Goal: Task Accomplishment & Management: Use online tool/utility

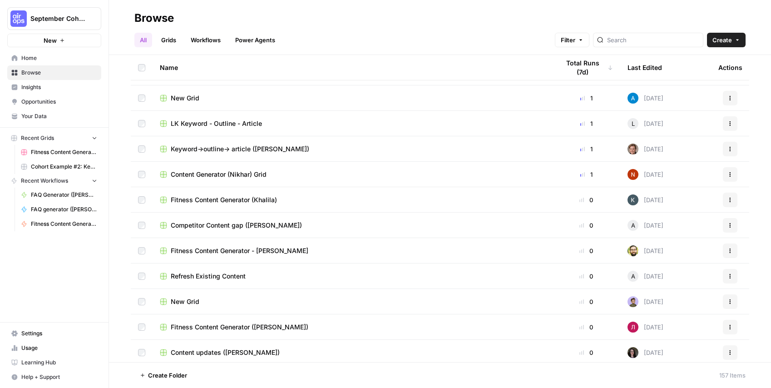
scroll to position [539, 0]
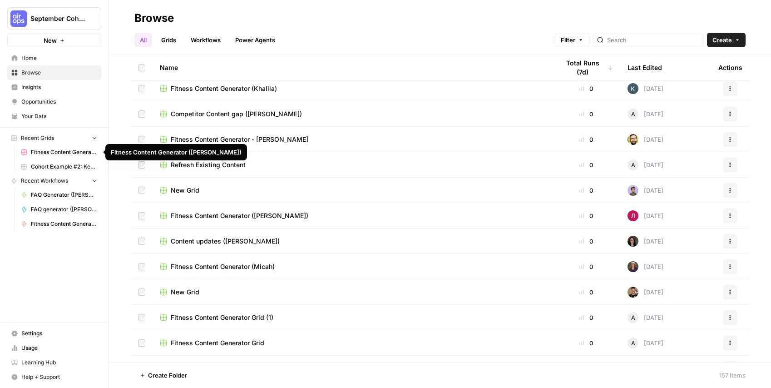
click at [50, 137] on span "Recent Grids" at bounding box center [37, 138] width 33 height 8
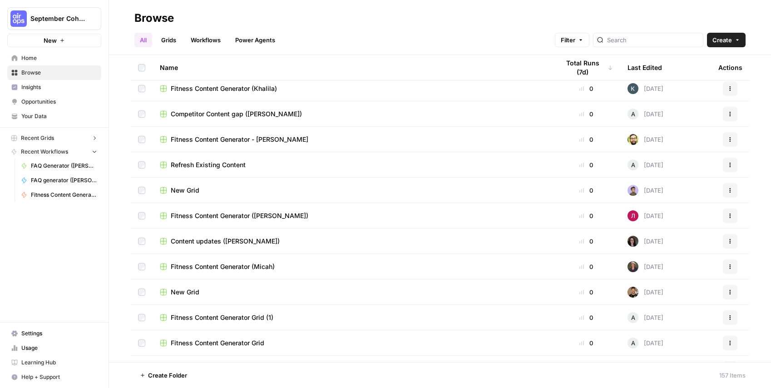
click at [51, 137] on span "Recent Grids" at bounding box center [37, 138] width 33 height 8
click at [72, 167] on span "Cohort Example #2: Keyword -> Outline -> Article (Hibaaq A)" at bounding box center [64, 167] width 66 height 8
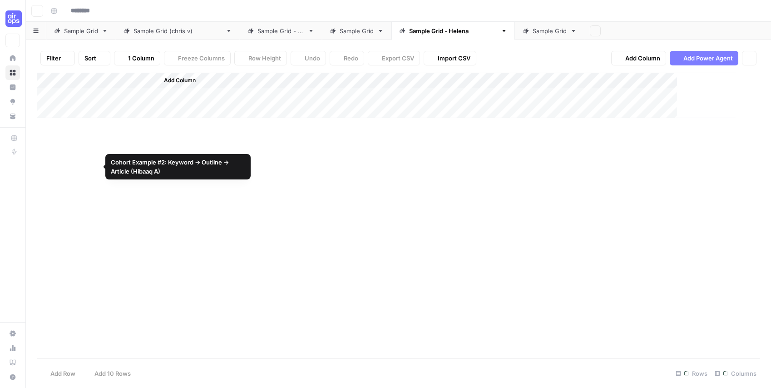
type input "**********"
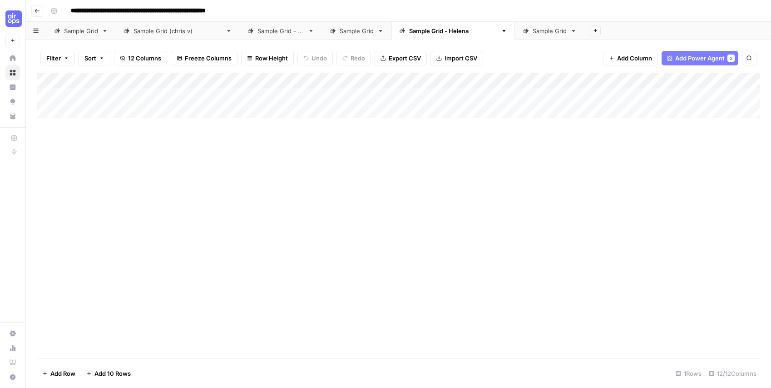
click at [269, 33] on div "Sample Grid - LK" at bounding box center [281, 30] width 47 height 9
click at [165, 32] on div "Sample Grid ([PERSON_NAME])" at bounding box center [178, 30] width 89 height 9
click at [409, 31] on div "Sample Grid - [PERSON_NAME]" at bounding box center [453, 30] width 88 height 9
click at [340, 29] on div "Sample Grid" at bounding box center [357, 30] width 34 height 9
click at [409, 34] on div "Sample Grid - Helena" at bounding box center [453, 30] width 88 height 9
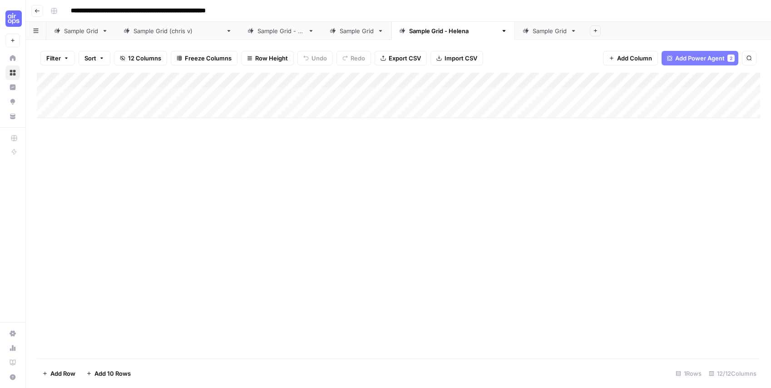
click at [698, 59] on span "Add Power Agent" at bounding box center [701, 58] width 50 height 9
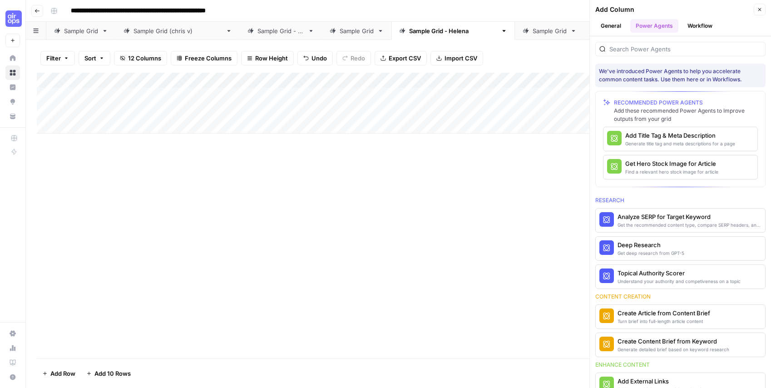
click at [321, 200] on div "Add Column" at bounding box center [399, 216] width 724 height 286
click at [618, 24] on button "General" at bounding box center [611, 26] width 31 height 14
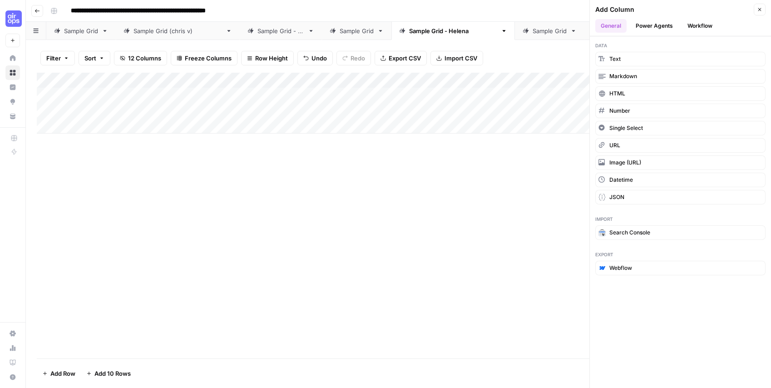
click at [657, 22] on button "Power Agents" at bounding box center [655, 26] width 48 height 14
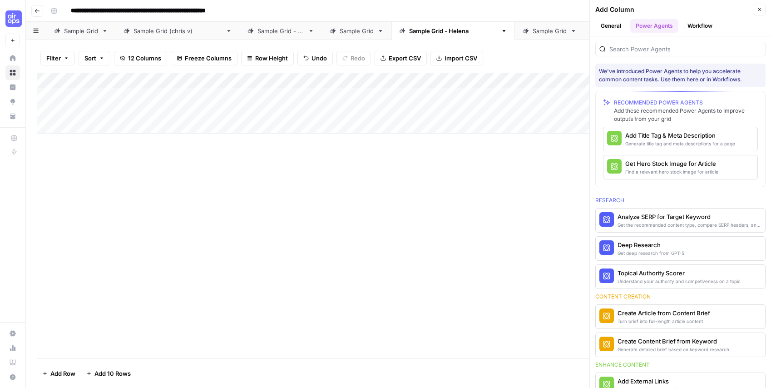
click at [425, 188] on div "Add Column" at bounding box center [399, 216] width 724 height 286
click at [279, 96] on div "Add Column" at bounding box center [399, 103] width 724 height 61
click at [345, 94] on div "Add Column" at bounding box center [399, 103] width 724 height 61
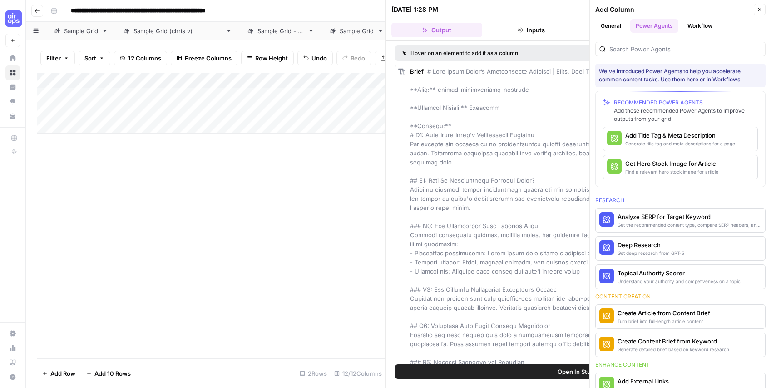
click at [764, 8] on button "Close" at bounding box center [760, 10] width 12 height 12
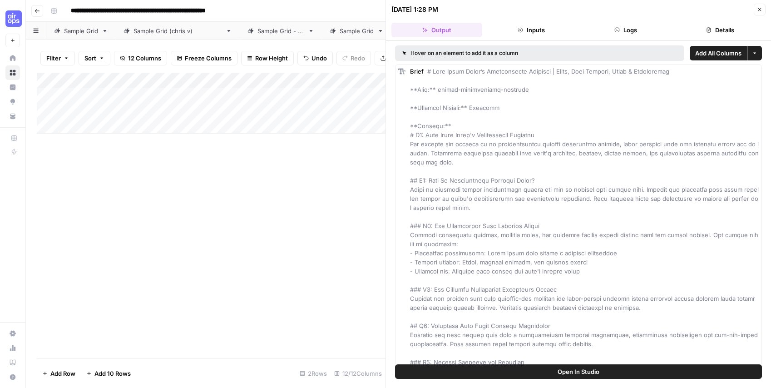
click at [640, 31] on button "Logs" at bounding box center [626, 30] width 91 height 15
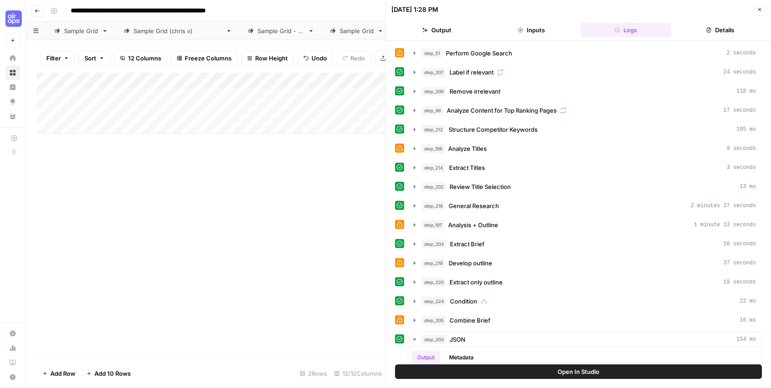
click at [406, 55] on div "step_51 Perform Google Search 2 seconds" at bounding box center [578, 52] width 367 height 15
click at [393, 54] on div "step_51 Perform Google Search 2 seconds step_207 Label if relevant 24 seconds s…" at bounding box center [578, 202] width 385 height 323
click at [397, 54] on icon at bounding box center [400, 53] width 6 height 6
click at [415, 53] on icon "button" at bounding box center [415, 52] width 2 height 3
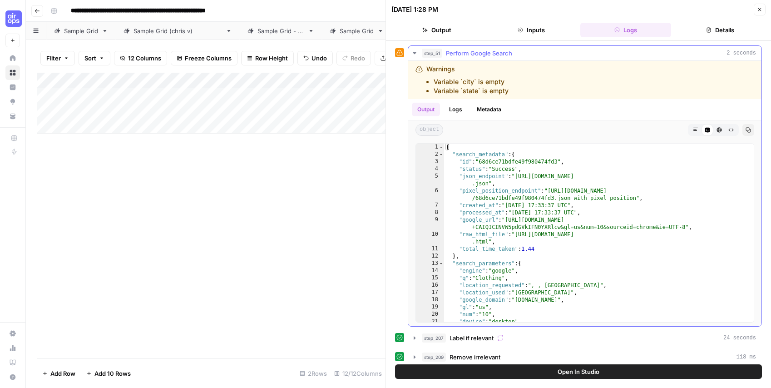
click at [415, 53] on icon "button" at bounding box center [414, 53] width 3 height 2
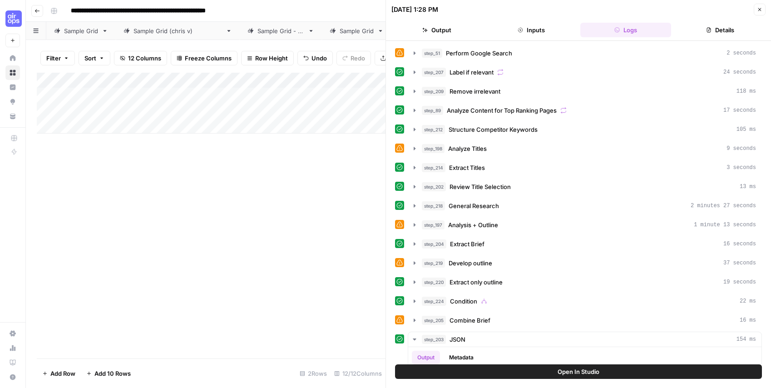
click at [199, 188] on div "Add Column" at bounding box center [211, 216] width 349 height 286
drag, startPoint x: 332, startPoint y: 187, endPoint x: 568, endPoint y: 5, distance: 298.3
click at [332, 187] on div "Add Column" at bounding box center [211, 216] width 349 height 286
click at [755, 10] on button "Close" at bounding box center [760, 10] width 12 height 12
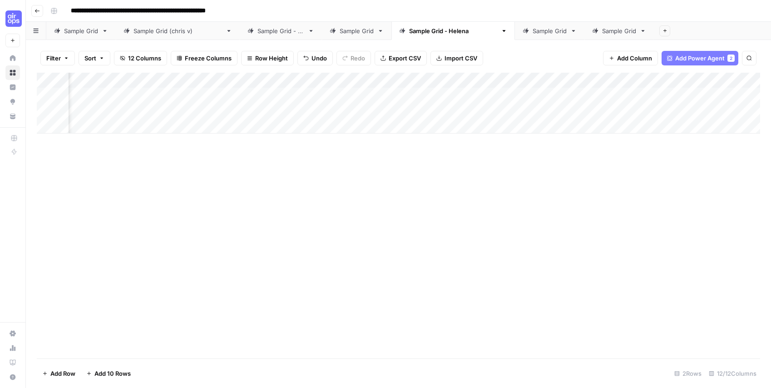
scroll to position [0, 549]
click at [732, 81] on span "Add Column" at bounding box center [740, 80] width 32 height 8
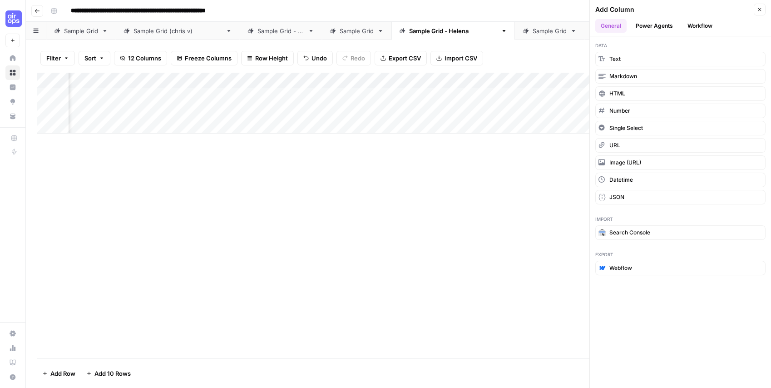
click at [651, 30] on button "Power Agents" at bounding box center [655, 26] width 48 height 14
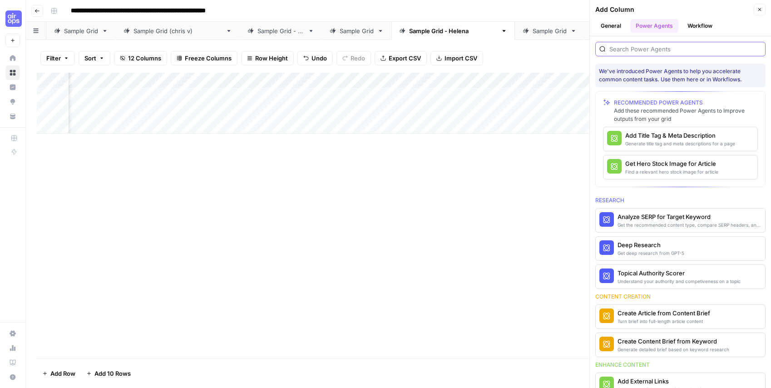
click at [654, 49] on input "search" at bounding box center [686, 49] width 152 height 9
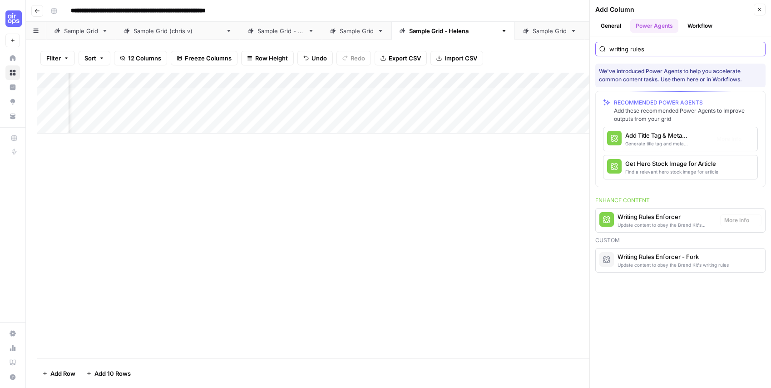
scroll to position [0, 681]
type input "writing rules"
click at [662, 223] on div "Update content to obey the Brand Kit's writing rules" at bounding box center [665, 224] width 95 height 7
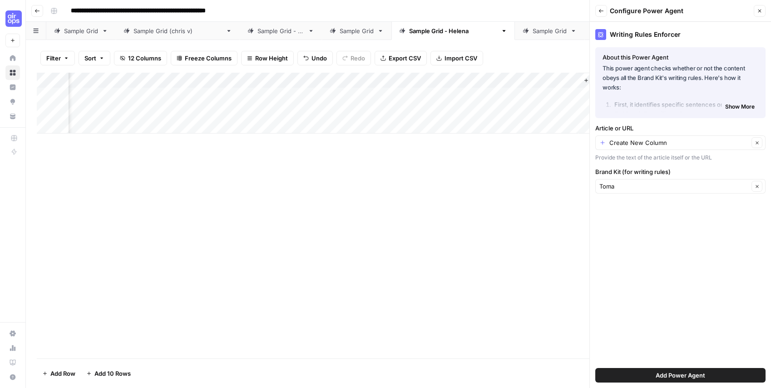
click at [504, 174] on div "Add Column" at bounding box center [399, 216] width 724 height 286
click at [760, 16] on button "Close" at bounding box center [760, 11] width 12 height 12
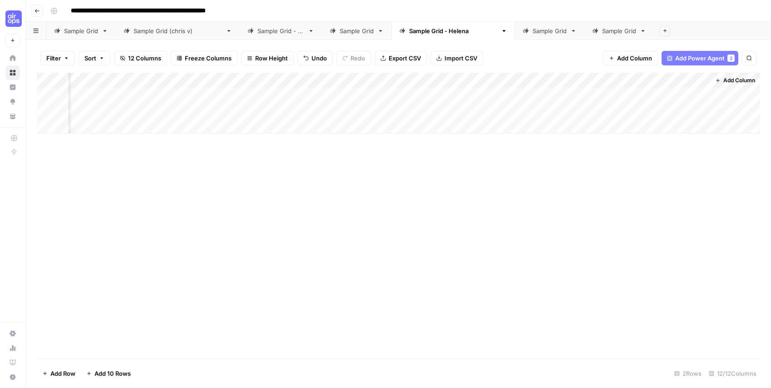
click at [509, 78] on div "Add Column" at bounding box center [399, 103] width 724 height 61
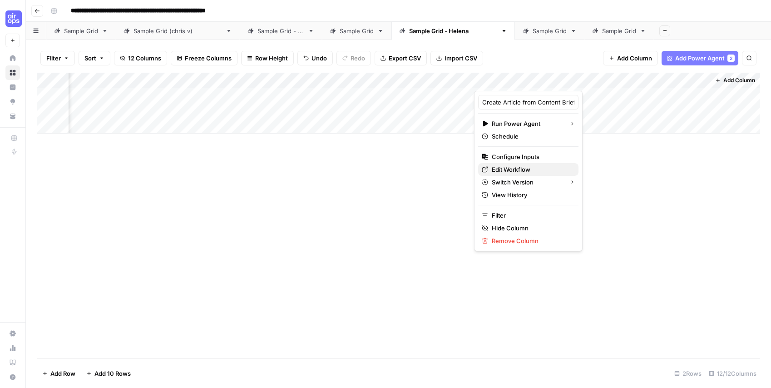
click at [517, 170] on span "Edit Workflow" at bounding box center [532, 169] width 80 height 9
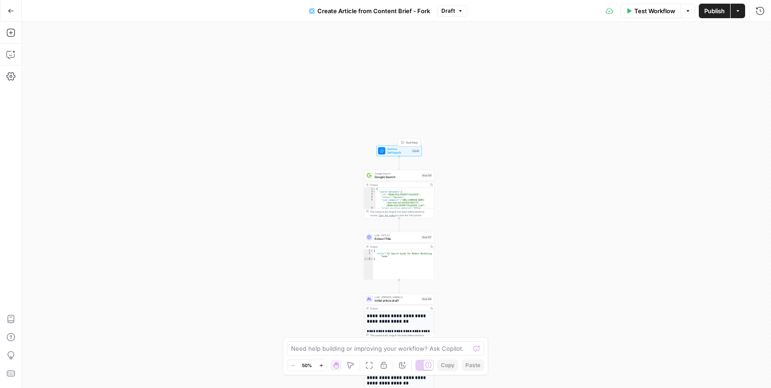
click at [388, 150] on span "Set Inputs" at bounding box center [399, 152] width 23 height 5
click at [649, 82] on div at bounding box center [680, 84] width 167 height 5
click at [646, 75] on Kit "Brand Kit" at bounding box center [685, 73] width 145 height 9
drag, startPoint x: 176, startPoint y: 115, endPoint x: 134, endPoint y: 84, distance: 52.5
click at [174, 114] on div "**********" at bounding box center [397, 205] width 750 height 366
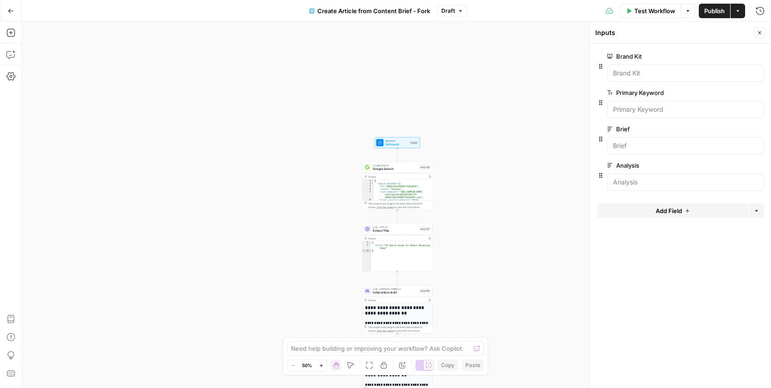
click at [20, 12] on div "Go Back" at bounding box center [11, 10] width 22 height 21
click at [11, 13] on icon "button" at bounding box center [11, 11] width 6 height 6
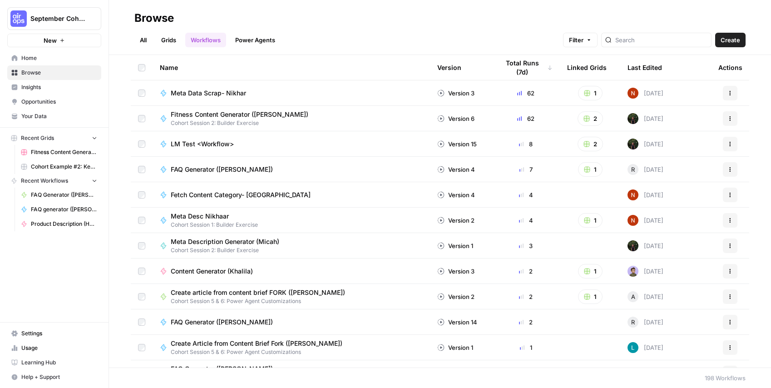
click at [42, 119] on span "Your Data" at bounding box center [59, 116] width 76 height 8
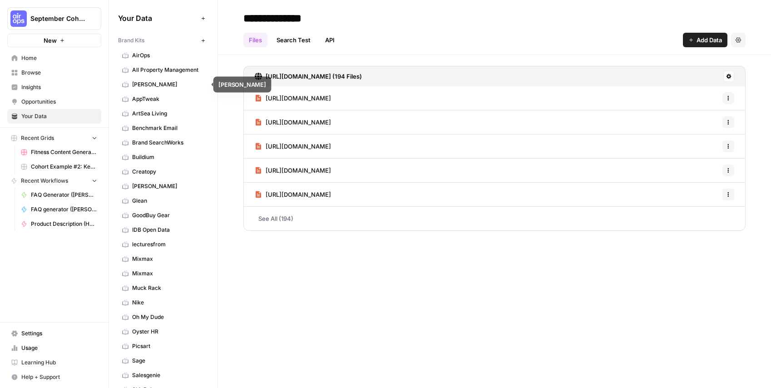
click at [142, 86] on span "Anne Klein" at bounding box center [168, 84] width 72 height 8
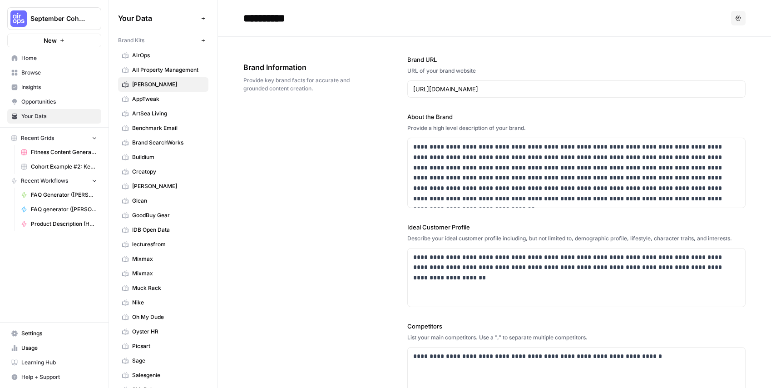
click at [52, 164] on span "Cohort Example #2: Keyword -> Outline -> Article (Hibaaq A)" at bounding box center [64, 167] width 66 height 8
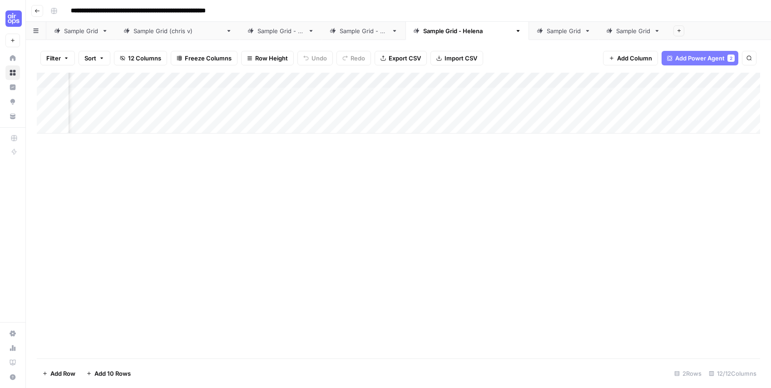
scroll to position [0, 549]
click at [522, 96] on div "Add Column" at bounding box center [399, 103] width 724 height 61
click at [607, 79] on div "Add Column" at bounding box center [399, 103] width 724 height 61
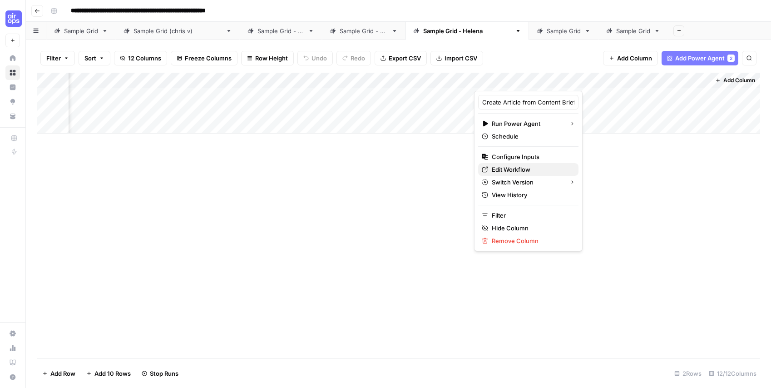
click at [507, 171] on span "Edit Workflow" at bounding box center [532, 169] width 80 height 9
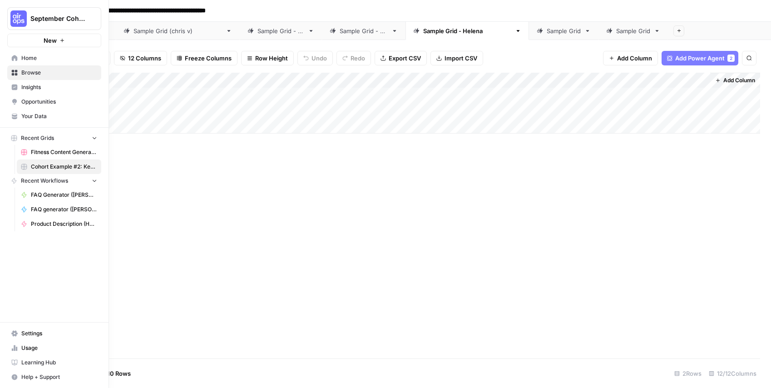
click at [50, 115] on span "Your Data" at bounding box center [59, 116] width 76 height 8
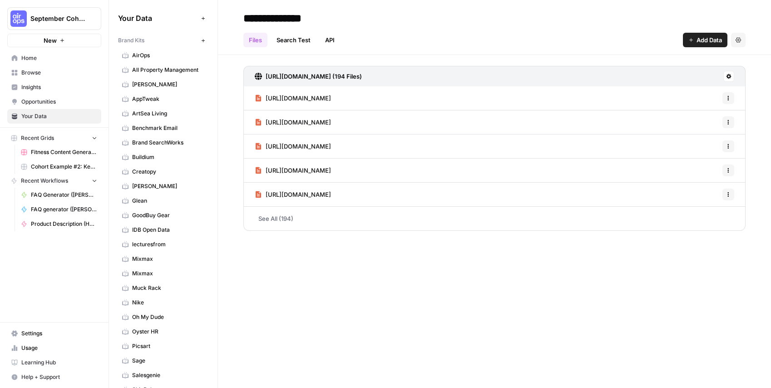
click at [41, 73] on span "Browse" at bounding box center [59, 73] width 76 height 8
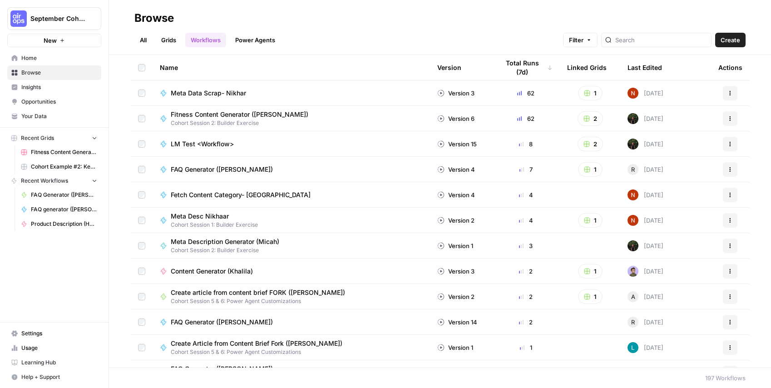
click at [51, 119] on span "Your Data" at bounding box center [59, 116] width 76 height 8
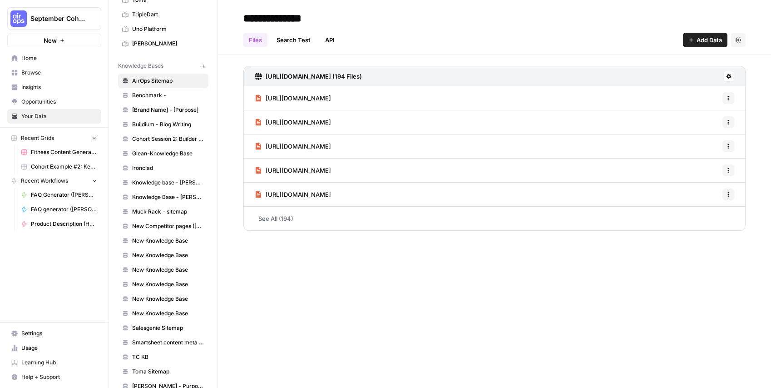
scroll to position [448, 0]
click at [201, 65] on icon "button" at bounding box center [203, 65] width 5 height 5
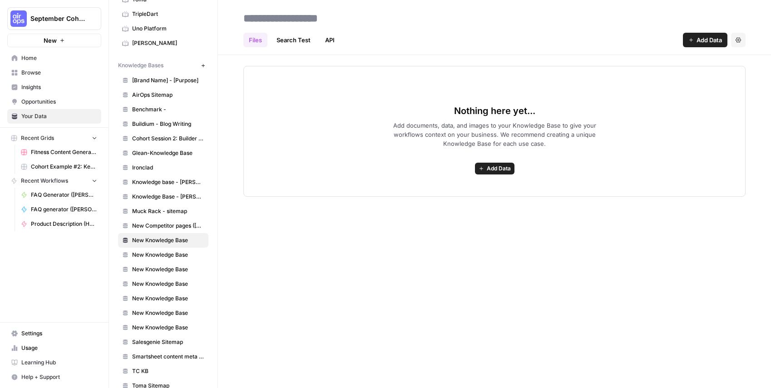
click at [704, 42] on span "Add Data" at bounding box center [709, 39] width 25 height 9
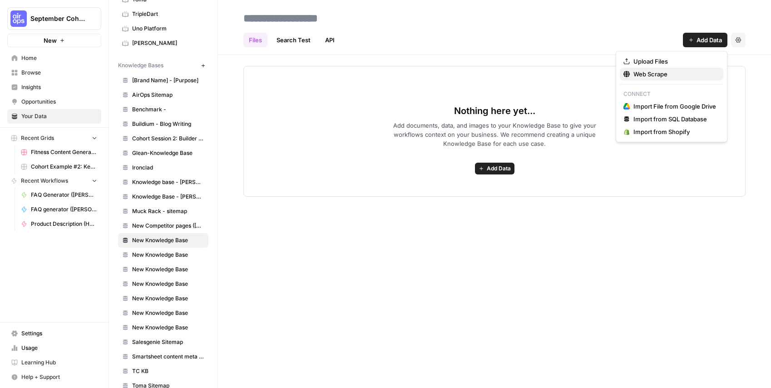
click at [657, 75] on span "Web Scrape" at bounding box center [675, 74] width 83 height 9
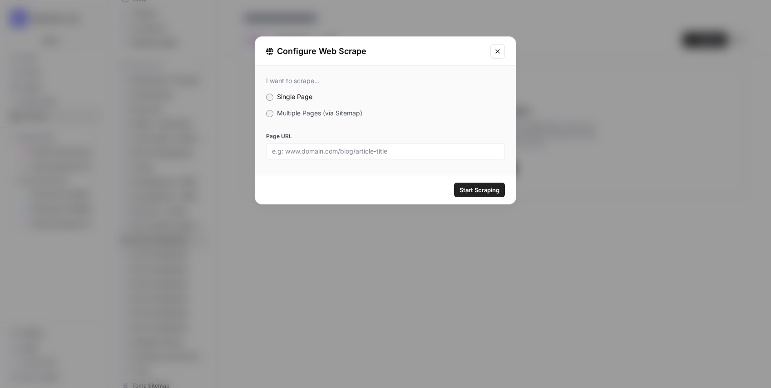
click at [318, 113] on span "Multiple Pages (via Sitemap)" at bounding box center [319, 113] width 85 height 8
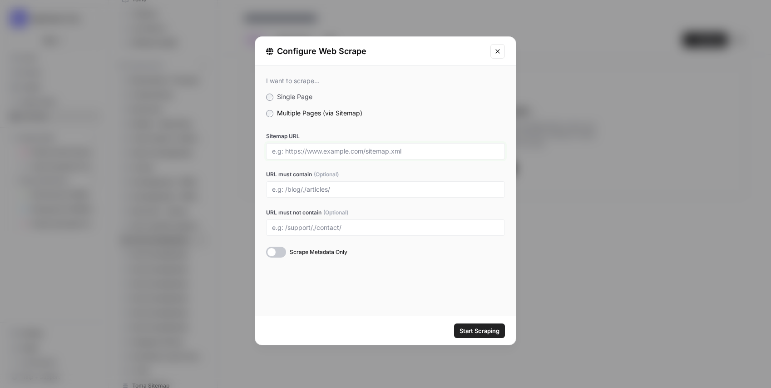
drag, startPoint x: 347, startPoint y: 152, endPoint x: 364, endPoint y: 79, distance: 75.5
click at [347, 152] on input "Sitemap URL" at bounding box center [385, 151] width 227 height 8
click at [323, 152] on input "Sitemap URL" at bounding box center [385, 151] width 227 height 8
paste input "https://anneklein.com/"
type input "https://anneklein.com/"
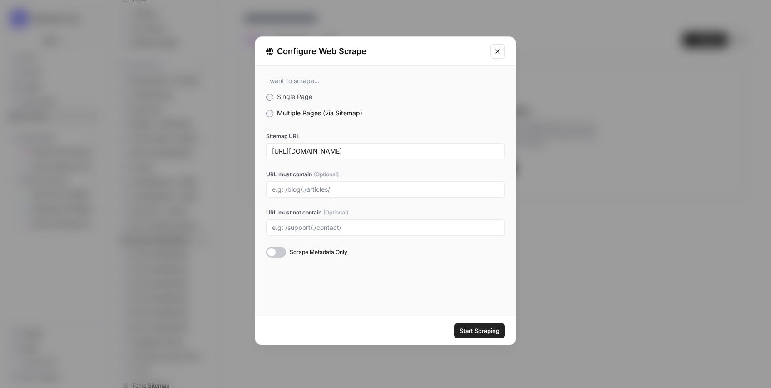
click at [365, 301] on div "I want to scrape... Single Page Multiple Pages (via Sitemap) Sitemap URL https:…" at bounding box center [385, 191] width 261 height 250
click at [480, 328] on span "Start Scraping" at bounding box center [480, 330] width 40 height 9
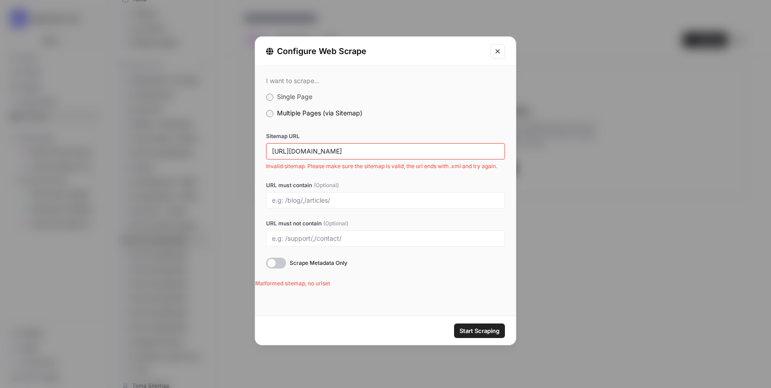
click at [374, 146] on div "https://anneklein.com/" at bounding box center [385, 151] width 239 height 16
click at [373, 154] on input "https://anneklein.com/" at bounding box center [385, 151] width 227 height 8
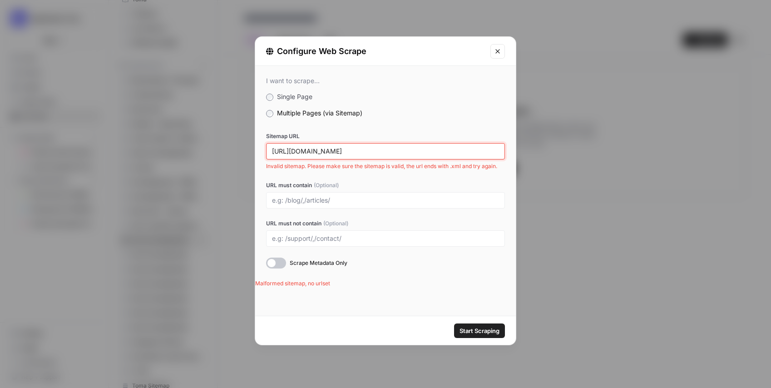
click at [373, 154] on input "https://anneklein.com/" at bounding box center [385, 151] width 227 height 8
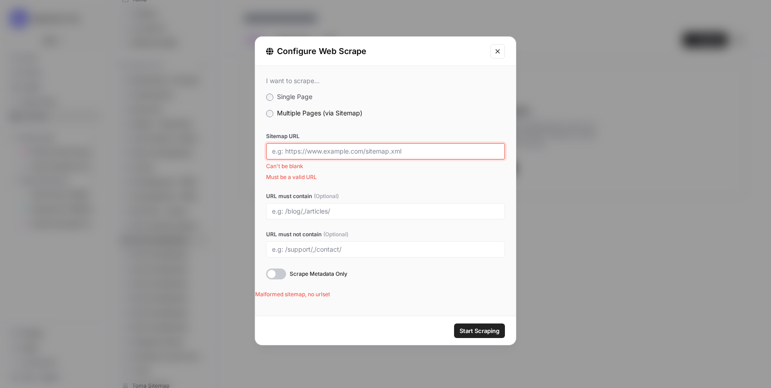
paste input "https://anneklein.com/"
type input "https://anneklein.com/"
paste input "https://anneklein.com/"
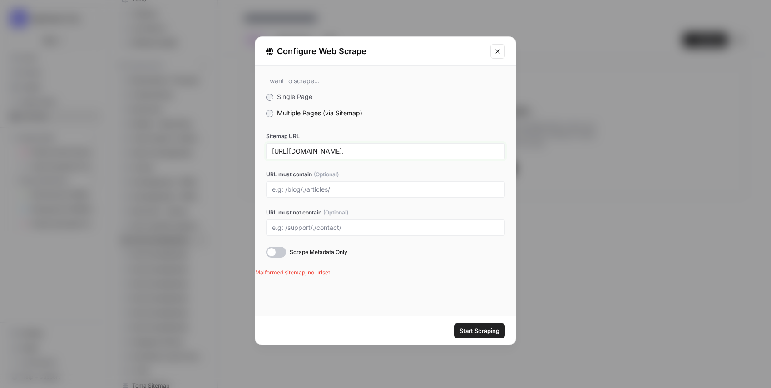
type input "https://anneklein.com/sitemap."
click at [483, 335] on span "Start Scraping" at bounding box center [480, 330] width 40 height 9
click at [405, 152] on input "https://anneklein.com/sitemap." at bounding box center [385, 151] width 227 height 8
click at [389, 151] on input "https://anneklein.com/sitemap." at bounding box center [385, 151] width 227 height 8
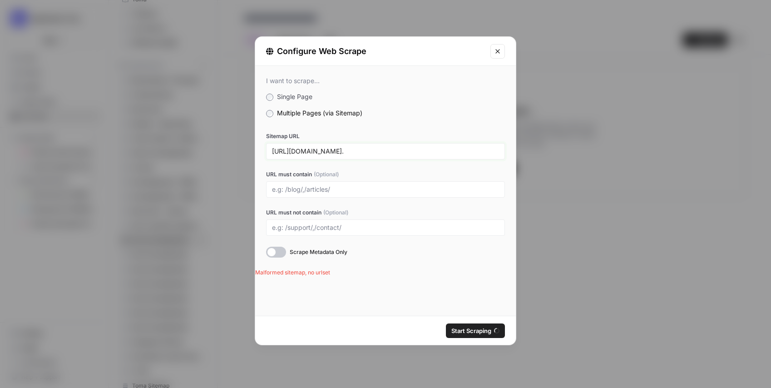
click at [389, 151] on input "https://anneklein.com/sitemap." at bounding box center [385, 151] width 227 height 8
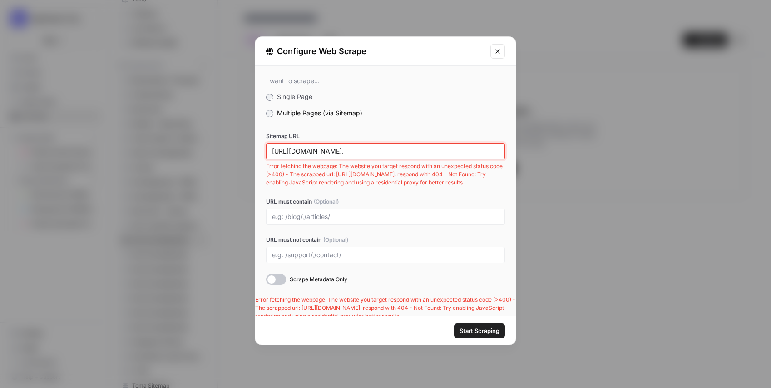
click at [386, 154] on input "https://anneklein.com/sitemap." at bounding box center [385, 151] width 227 height 8
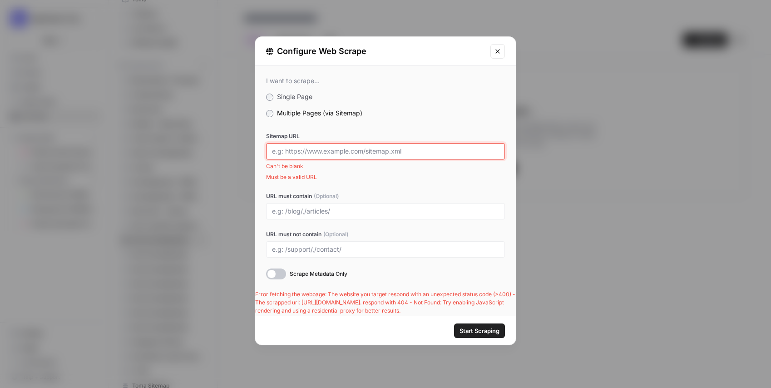
paste input "https://anneklein.com/sitemap."
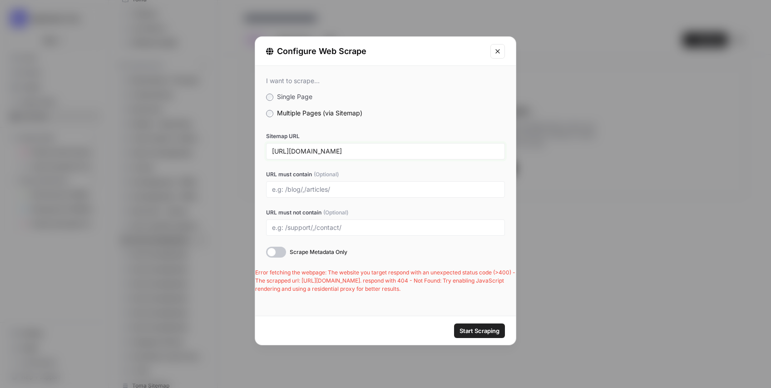
type input "https://anneklein.com/sitemap.xml"
click at [454, 323] on button "Start Scraping" at bounding box center [479, 330] width 51 height 15
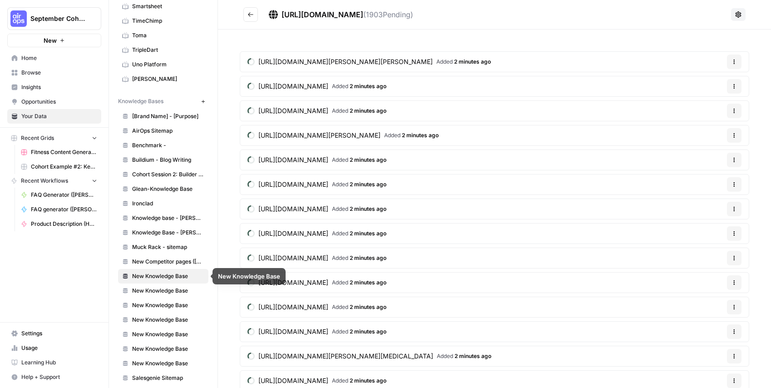
click at [174, 277] on span "New Knowledge Base" at bounding box center [168, 276] width 72 height 8
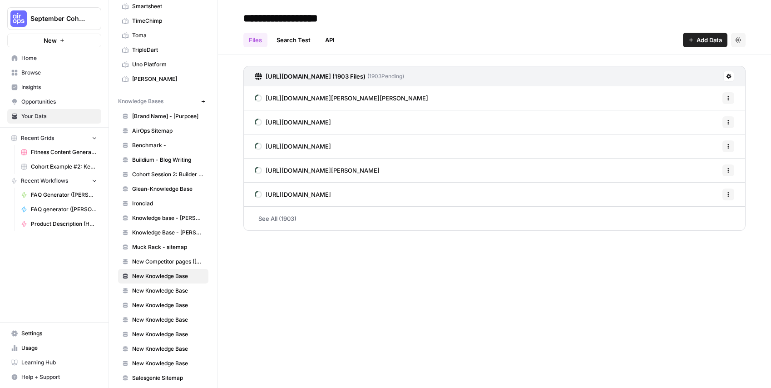
click at [276, 11] on input "**********" at bounding box center [312, 18] width 145 height 18
click at [274, 15] on input "**********" at bounding box center [312, 18] width 145 height 18
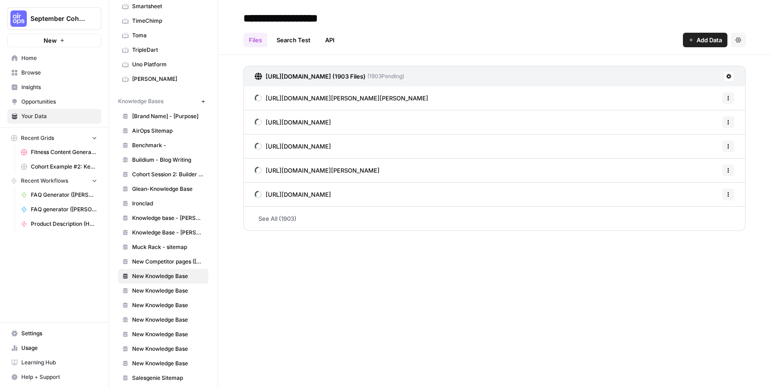
click at [274, 15] on input "**********" at bounding box center [312, 18] width 145 height 18
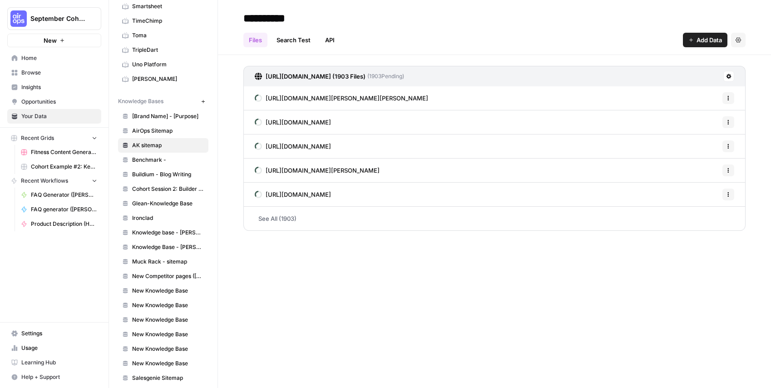
type input "**********"
click at [385, 275] on div "**********" at bounding box center [494, 194] width 553 height 388
click at [267, 22] on input "**********" at bounding box center [312, 18] width 145 height 18
click at [370, 321] on div "**********" at bounding box center [494, 194] width 553 height 388
click at [165, 133] on span "AK sitemap" at bounding box center [168, 131] width 72 height 8
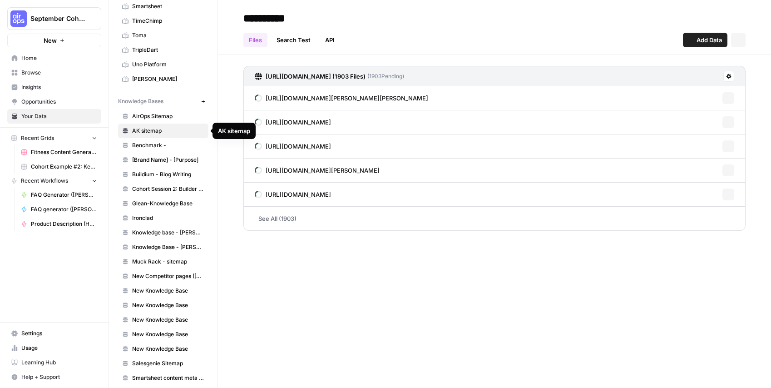
scroll to position [413, 0]
click at [731, 103] on button "Options" at bounding box center [729, 98] width 12 height 12
click at [646, 64] on div "https://anneklein.com/sitemap.xml (1903 Files) ( 1903 Pending) https://anneklei…" at bounding box center [494, 146] width 553 height 183
click at [729, 75] on icon at bounding box center [729, 76] width 5 height 5
click at [568, 37] on div "Files Search Test API Add Data Settings" at bounding box center [495, 36] width 502 height 22
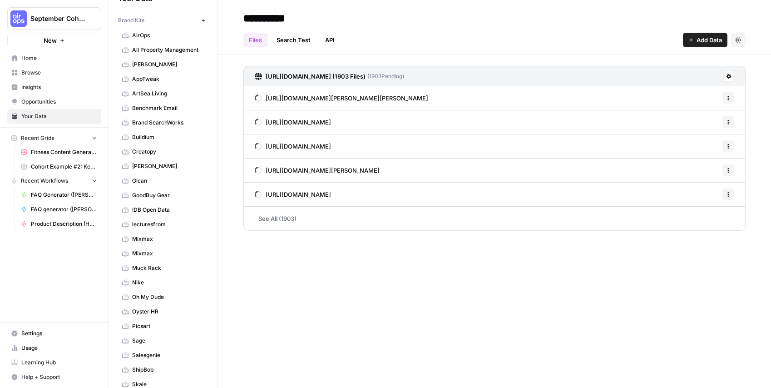
scroll to position [0, 0]
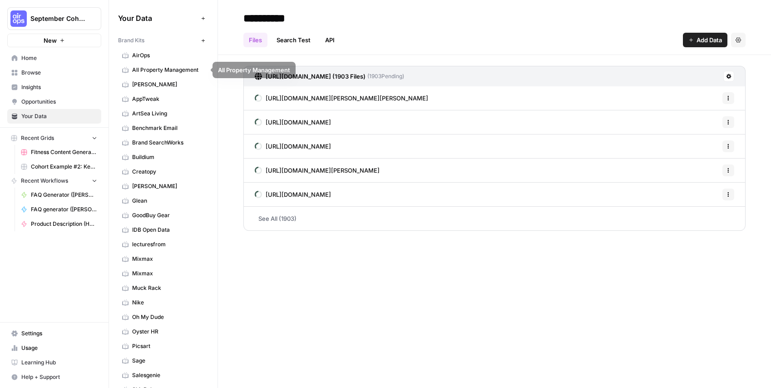
click at [153, 81] on span "Anne Klein" at bounding box center [168, 84] width 72 height 8
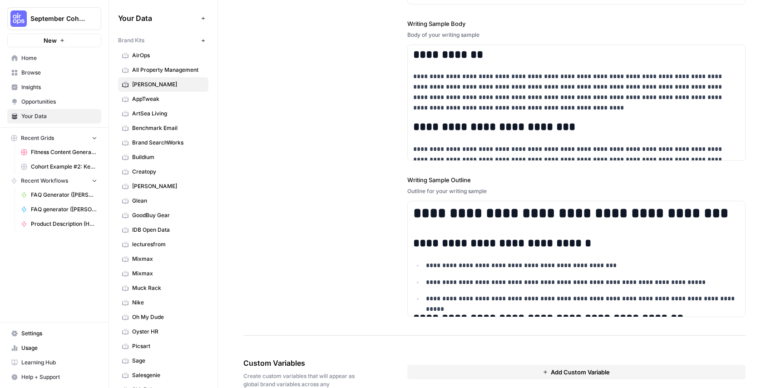
scroll to position [1160, 0]
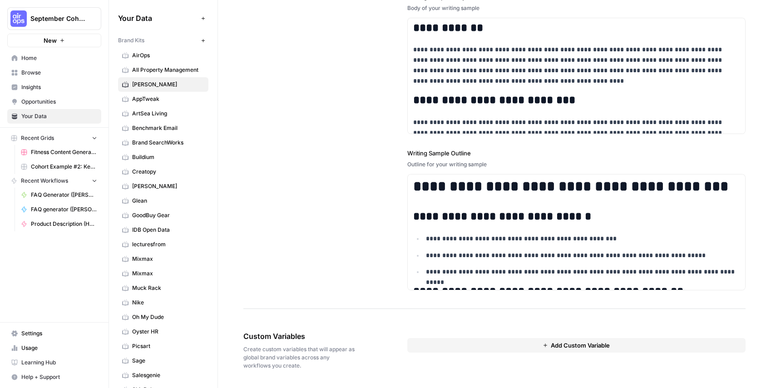
click at [549, 346] on button "Add Custom Variable" at bounding box center [577, 345] width 339 height 15
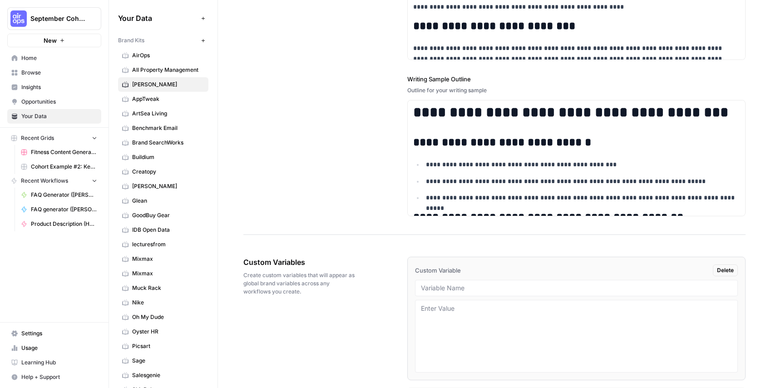
scroll to position [1235, 0]
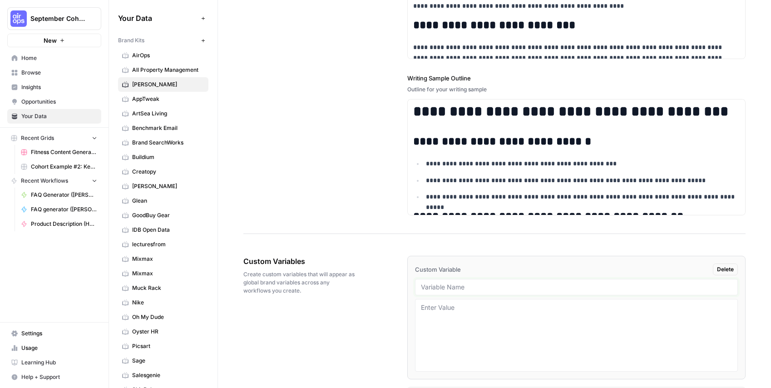
click at [454, 289] on input "text" at bounding box center [577, 287] width 312 height 8
type input "sitemap id"
click at [453, 333] on textarea at bounding box center [577, 335] width 312 height 65
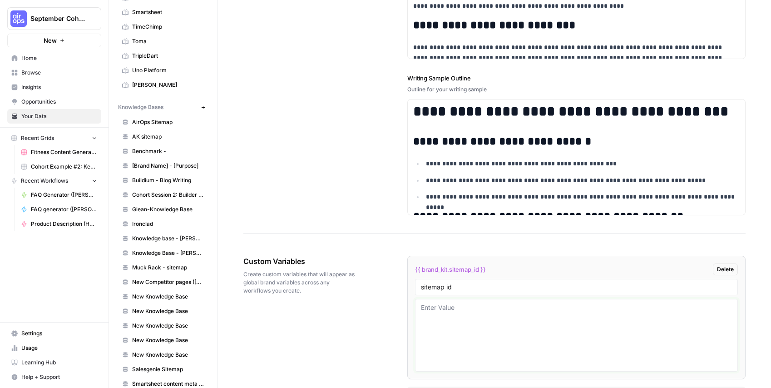
scroll to position [407, 0]
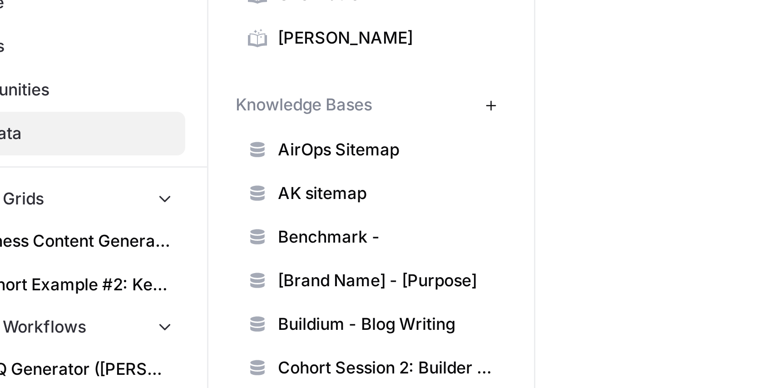
click at [156, 135] on span "AK sitemap" at bounding box center [168, 136] width 72 height 8
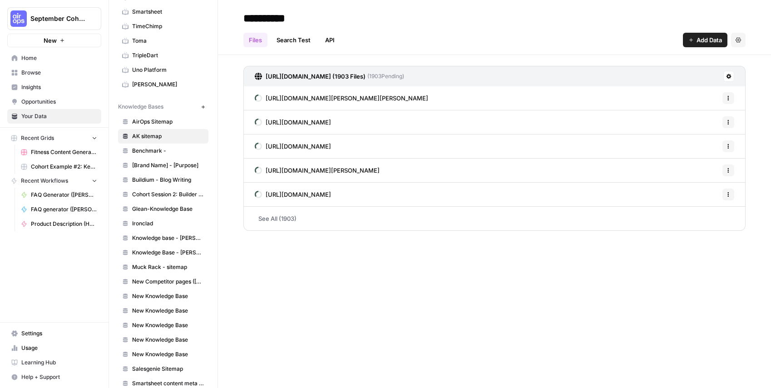
click at [335, 39] on link "API" at bounding box center [330, 40] width 20 height 15
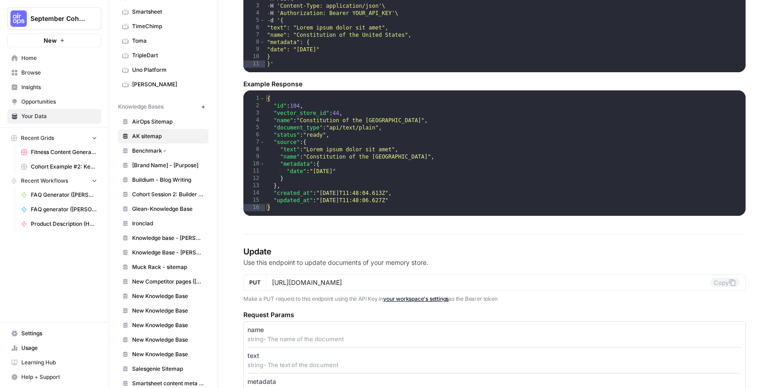
scroll to position [878, 0]
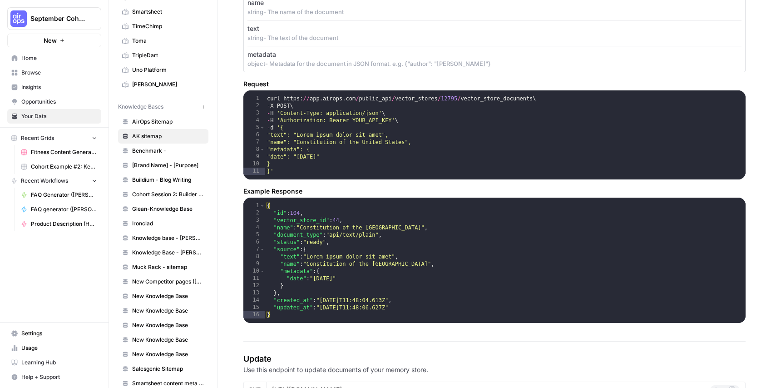
click at [159, 138] on span "AK sitemap" at bounding box center [168, 136] width 72 height 8
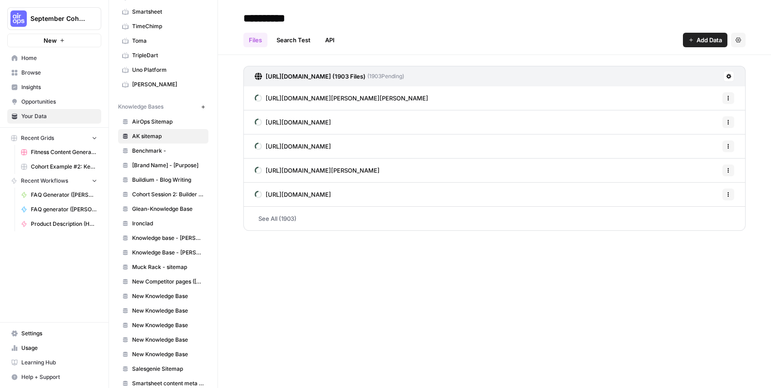
click at [360, 101] on span "https://anneklein.com/blogs/fashion-tips-and-trends/anne-klein-debuts-2025-spri…" at bounding box center [347, 98] width 163 height 9
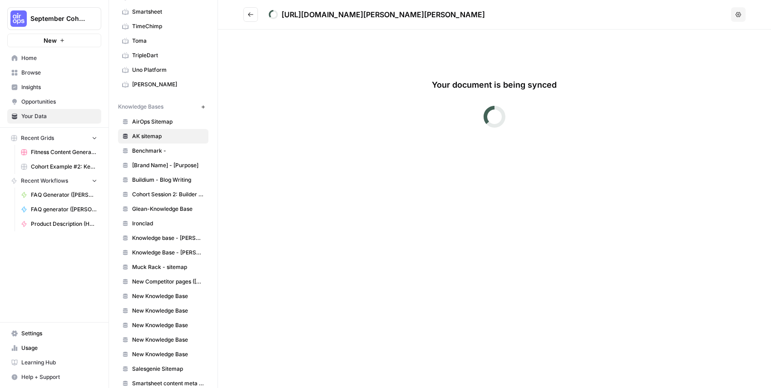
click at [254, 16] on icon "Go back" at bounding box center [251, 14] width 6 height 6
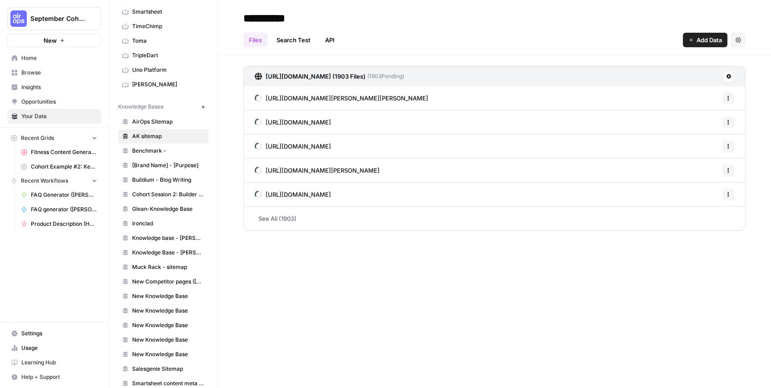
click at [65, 168] on span "Cohort Example #2: Keyword -> Outline -> Article (Hibaaq A)" at bounding box center [64, 167] width 66 height 8
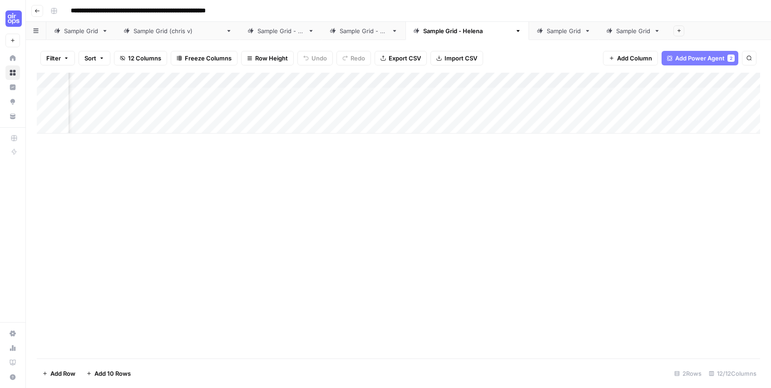
scroll to position [0, 549]
click at [510, 80] on div "Add Column" at bounding box center [399, 103] width 724 height 61
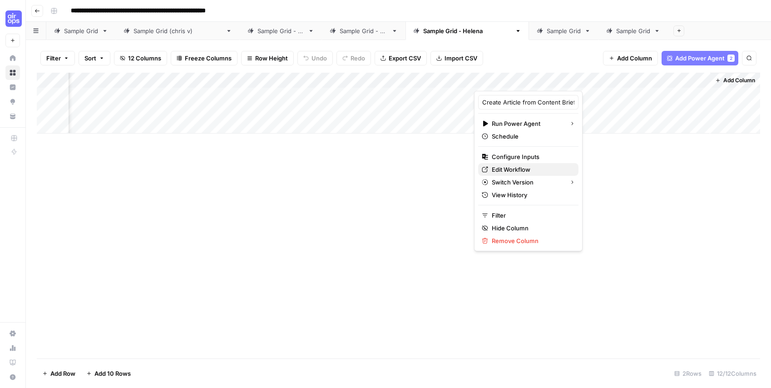
click at [503, 167] on span "Edit Workflow" at bounding box center [532, 169] width 80 height 9
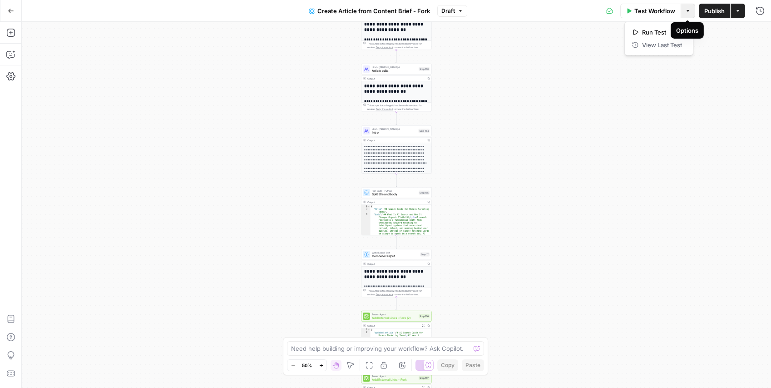
click at [686, 14] on button "Options" at bounding box center [688, 11] width 15 height 15
click at [570, 86] on div "**********" at bounding box center [397, 205] width 750 height 366
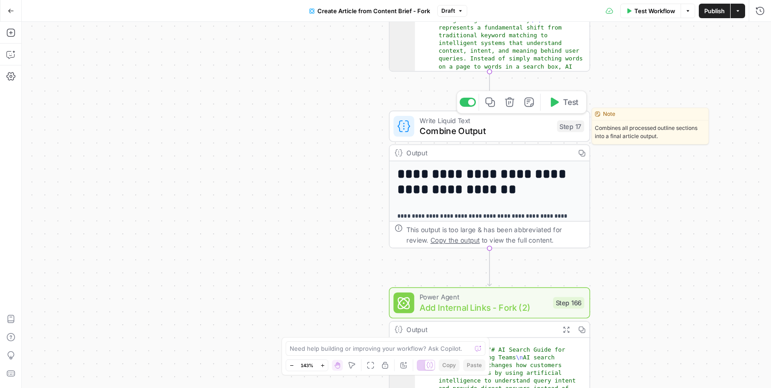
click at [457, 141] on div "Write Liquid Text Combine Output Step 17 Copy step Delete step Edit Note Test" at bounding box center [489, 125] width 201 height 31
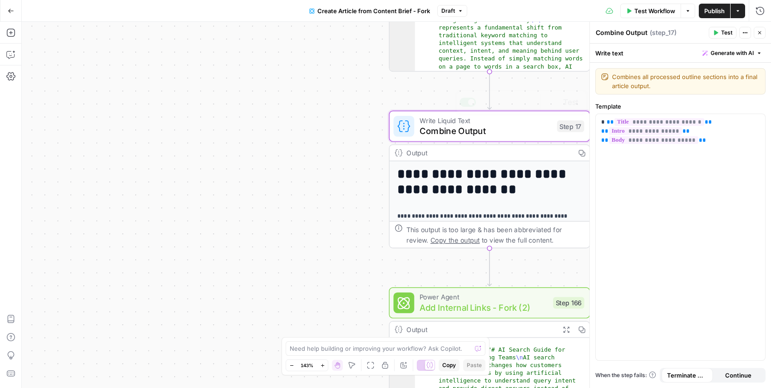
click at [472, 170] on h1 "**********" at bounding box center [490, 181] width 184 height 30
click at [476, 148] on div "Output" at bounding box center [489, 153] width 164 height 10
click at [455, 152] on div "Output" at bounding box center [489, 153] width 164 height 10
click at [317, 152] on div "**********" at bounding box center [397, 205] width 750 height 366
click at [487, 202] on div "**********" at bounding box center [490, 283] width 200 height 244
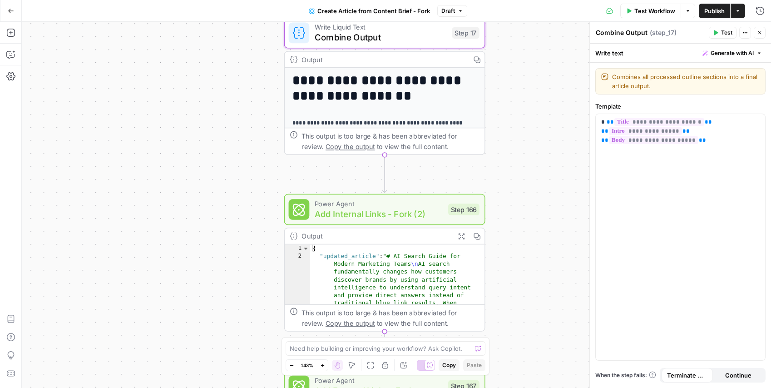
click at [327, 217] on span "Add Internal Links - Fork (2)" at bounding box center [379, 214] width 129 height 13
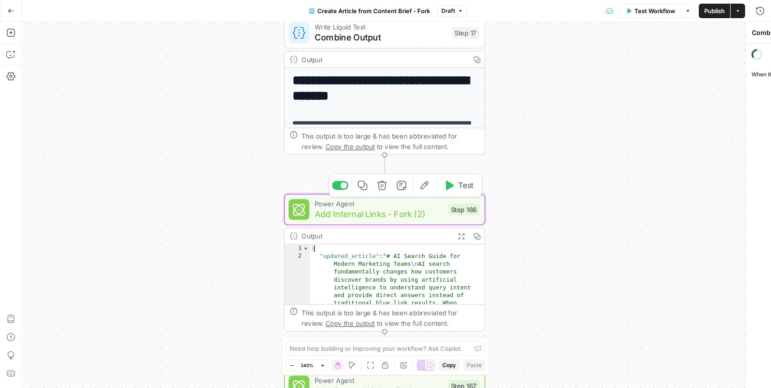
type textarea "Add Internal Links - Fork (2)"
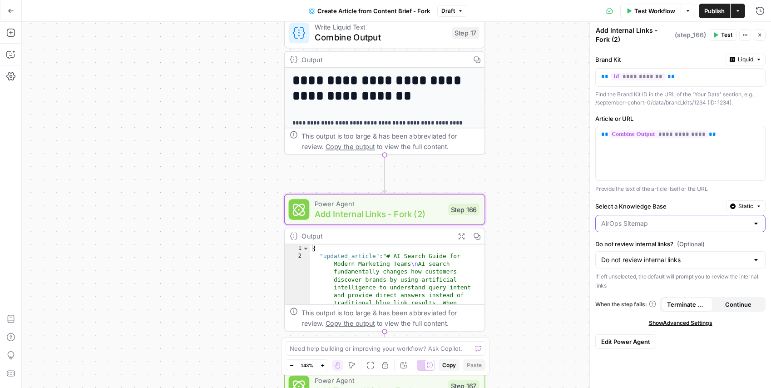
click at [681, 221] on input "Select a Knowledge Base" at bounding box center [676, 223] width 148 height 9
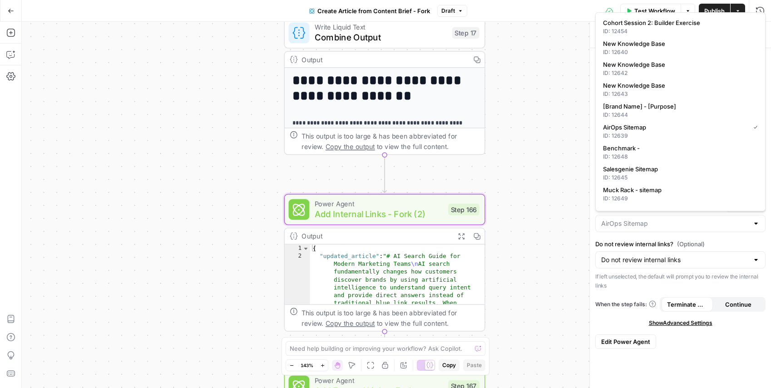
type input "AirOps Sitemap"
click at [560, 188] on div "**********" at bounding box center [397, 205] width 750 height 366
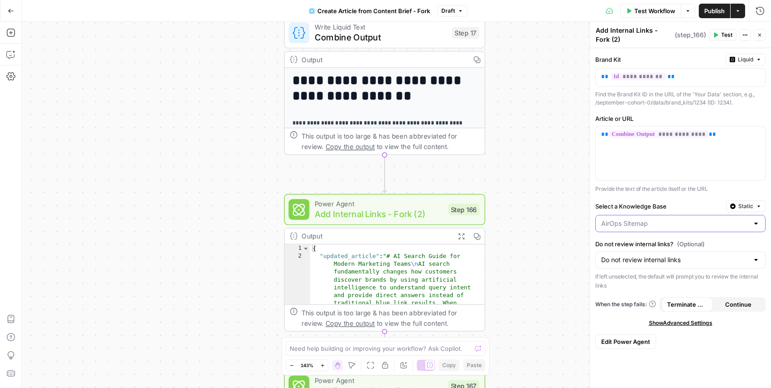
click at [650, 220] on input "Select a Knowledge Base" at bounding box center [676, 223] width 148 height 9
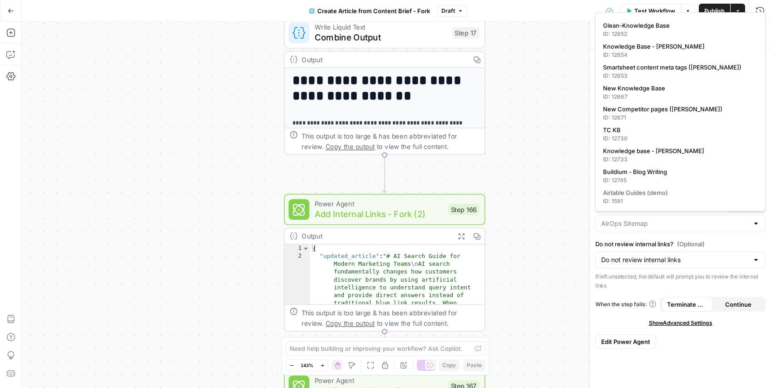
scroll to position [0, 0]
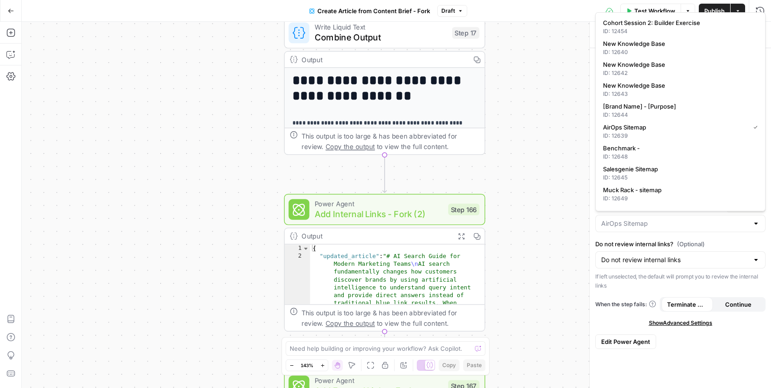
click at [544, 135] on div "**********" at bounding box center [397, 205] width 750 height 366
type input "AirOps Sitemap"
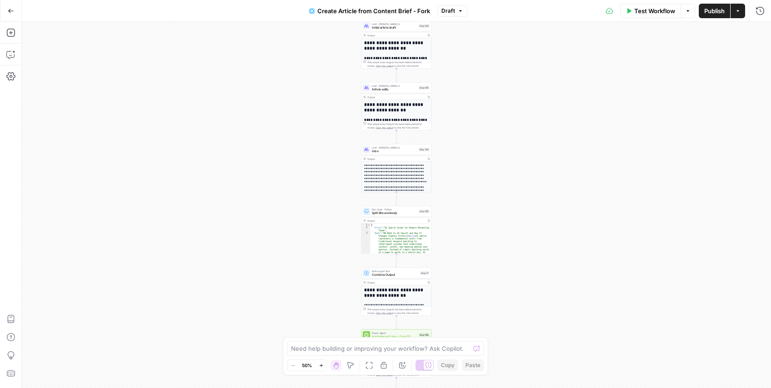
click at [393, 290] on h1 "**********" at bounding box center [396, 292] width 65 height 11
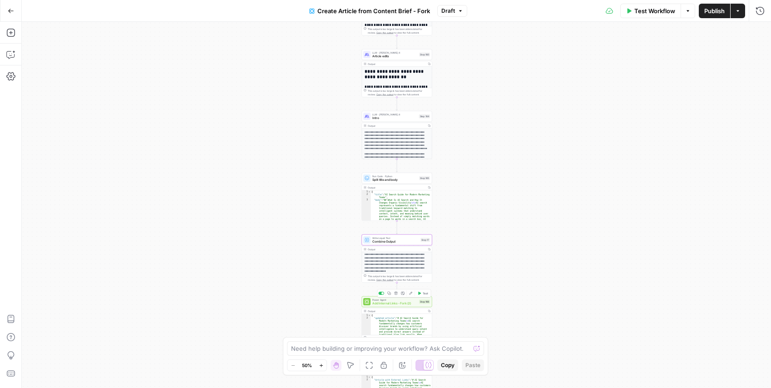
click at [395, 302] on span "Add Internal Links - Fork (2)" at bounding box center [395, 303] width 45 height 5
click at [398, 304] on span "Add Internal Links - Fork (2)" at bounding box center [395, 303] width 45 height 5
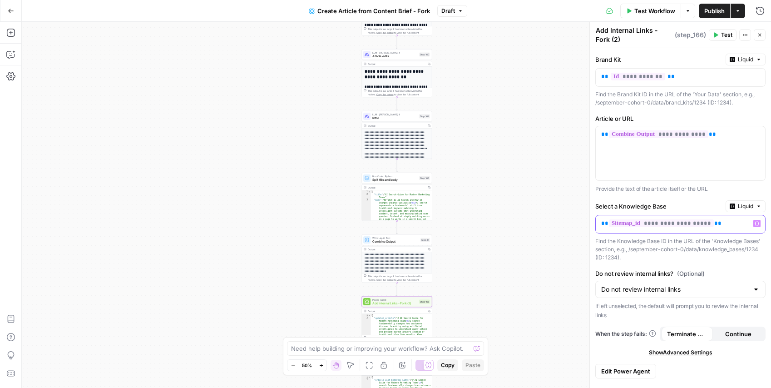
click at [725, 229] on div "**********" at bounding box center [673, 224] width 155 height 18
click at [755, 224] on icon "button" at bounding box center [757, 223] width 5 height 5
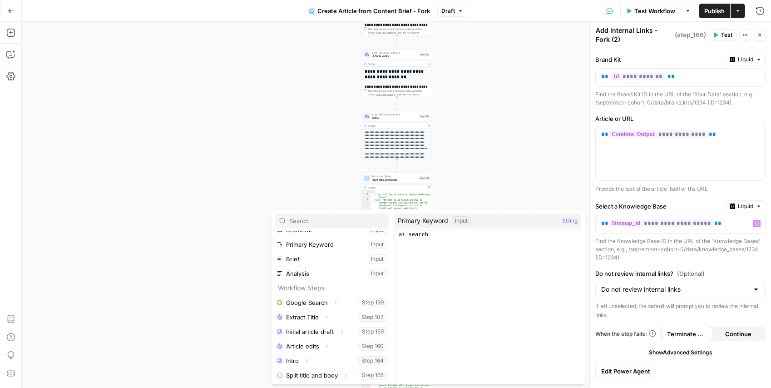
scroll to position [39, 0]
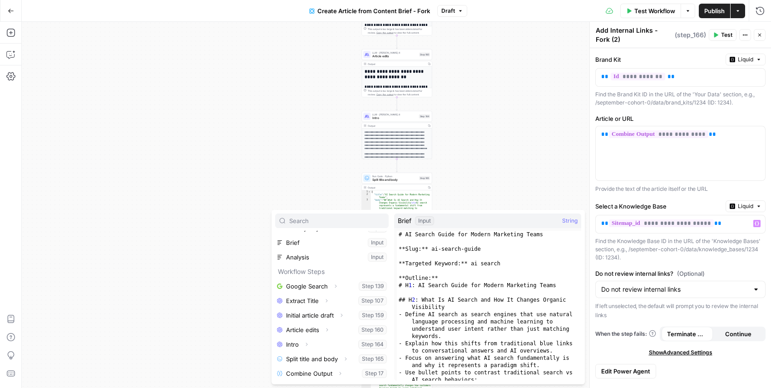
type input "s"
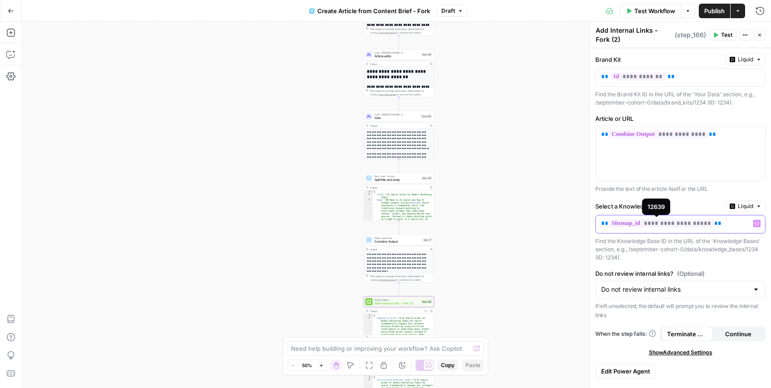
drag, startPoint x: 625, startPoint y: 224, endPoint x: 639, endPoint y: 221, distance: 13.8
click at [625, 224] on span "**********" at bounding box center [661, 223] width 105 height 8
click at [627, 223] on span "**********" at bounding box center [661, 223] width 105 height 8
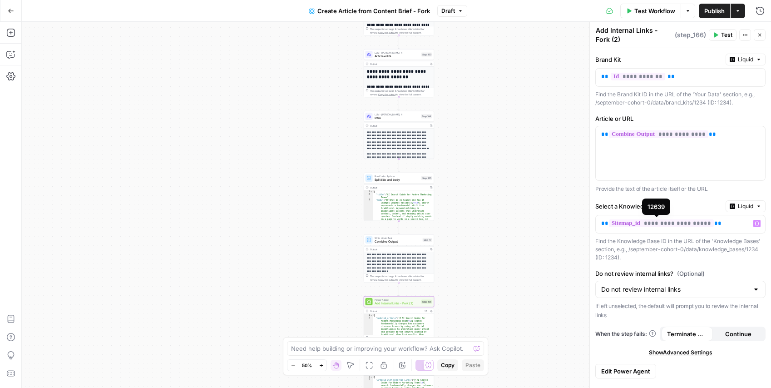
click at [757, 219] on div "**********" at bounding box center [680, 224] width 169 height 18
click at [760, 223] on button "Variables Menu" at bounding box center [757, 223] width 7 height 7
click at [639, 221] on span "**********" at bounding box center [661, 223] width 105 height 8
drag, startPoint x: 639, startPoint y: 221, endPoint x: 647, endPoint y: 229, distance: 11.9
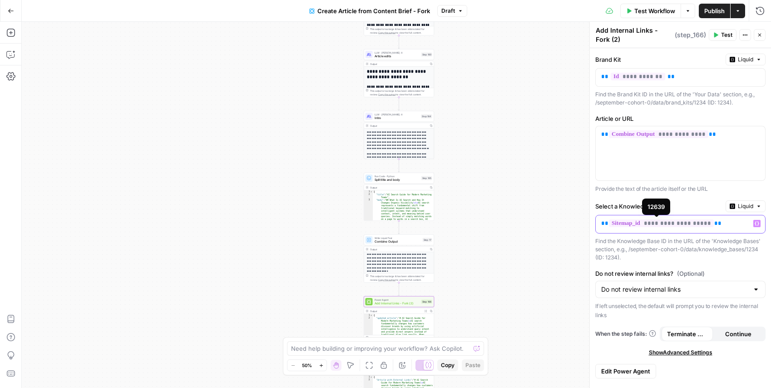
click at [639, 221] on span "**********" at bounding box center [661, 223] width 105 height 8
click at [630, 222] on p "**********" at bounding box center [674, 223] width 144 height 9
click at [563, 251] on div "**********" at bounding box center [397, 205] width 750 height 366
click at [579, 191] on div "**********" at bounding box center [397, 205] width 750 height 366
click at [710, 200] on div "Select a Knowledge Base Liquid" at bounding box center [681, 206] width 170 height 12
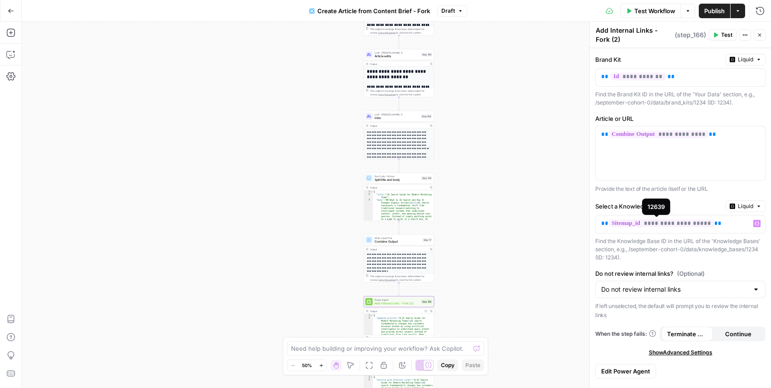
click at [673, 236] on div "**********" at bounding box center [681, 230] width 170 height 61
click at [517, 236] on div "**********" at bounding box center [397, 205] width 750 height 366
click at [643, 231] on div "*" at bounding box center [673, 224] width 155 height 18
click at [630, 226] on p "*" at bounding box center [674, 223] width 144 height 9
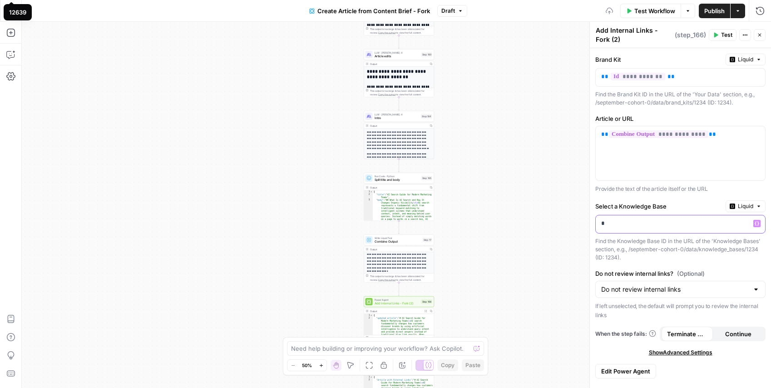
click at [630, 226] on p "*" at bounding box center [674, 223] width 144 height 9
click at [759, 222] on icon "button" at bounding box center [757, 223] width 5 height 5
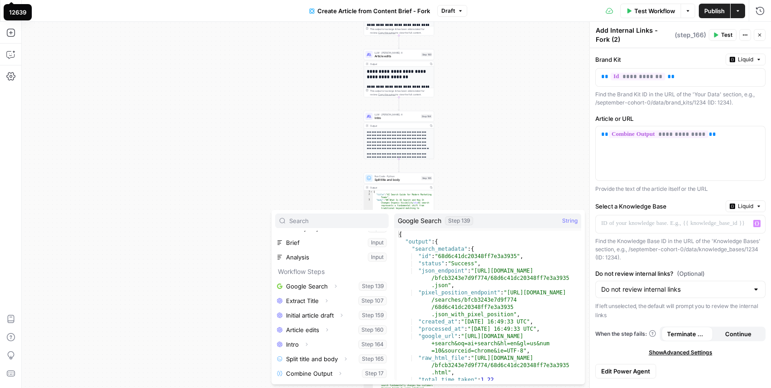
scroll to position [0, 0]
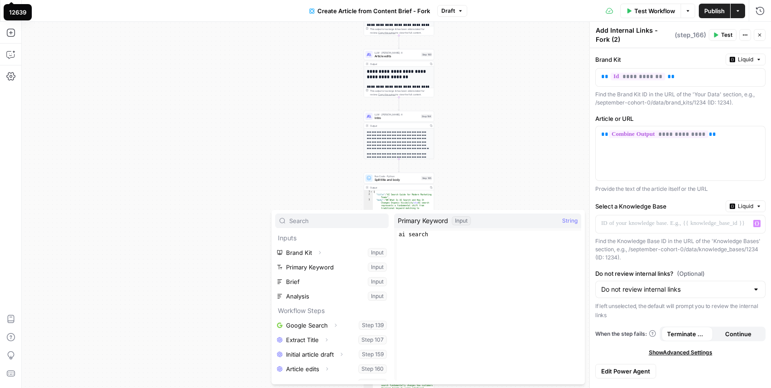
click at [304, 226] on div at bounding box center [332, 221] width 114 height 15
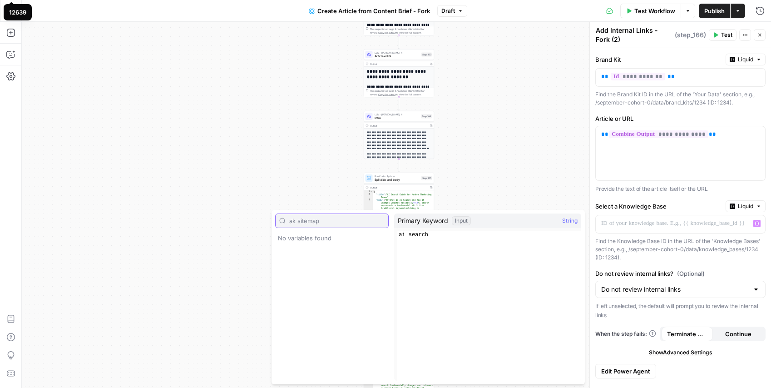
type input "ak sitemap"
click at [126, 164] on div "**********" at bounding box center [397, 205] width 750 height 366
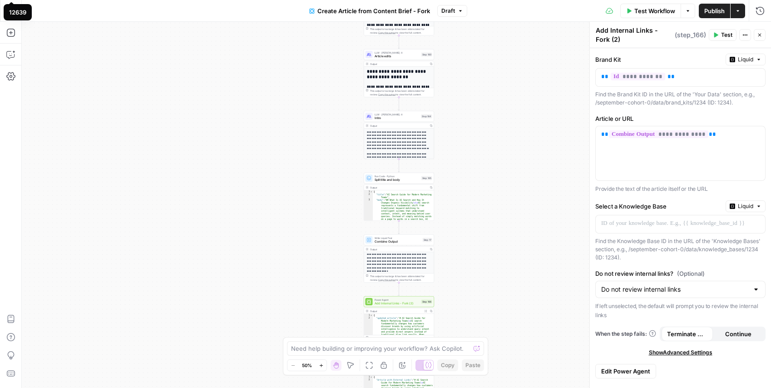
click at [497, 120] on div "**********" at bounding box center [397, 205] width 750 height 366
click at [42, 25] on div "**********" at bounding box center [397, 205] width 750 height 366
click at [52, 27] on div "**********" at bounding box center [397, 205] width 750 height 366
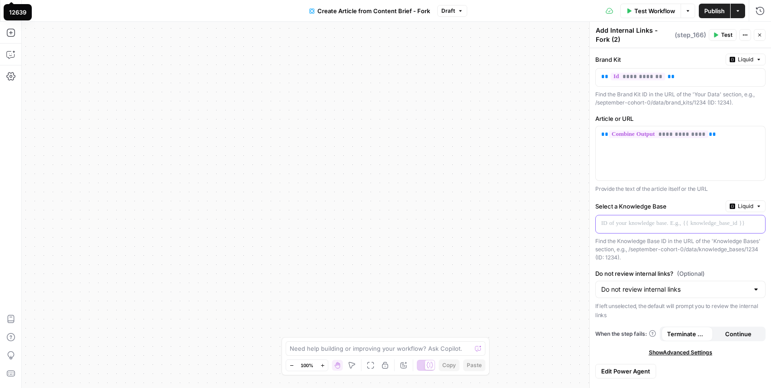
click at [646, 228] on p at bounding box center [681, 223] width 159 height 9
click at [757, 222] on icon "button" at bounding box center [757, 223] width 5 height 5
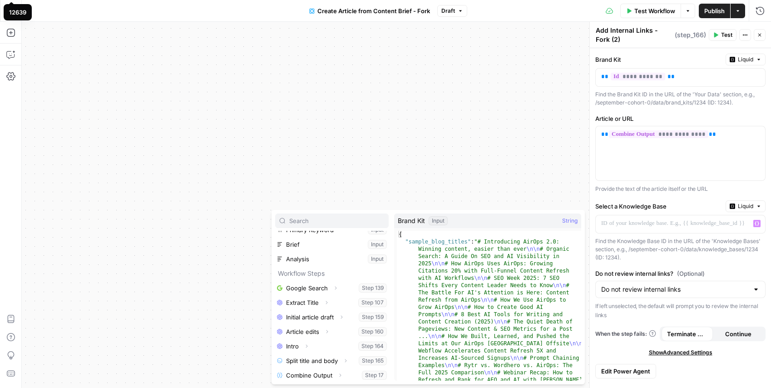
scroll to position [39, 0]
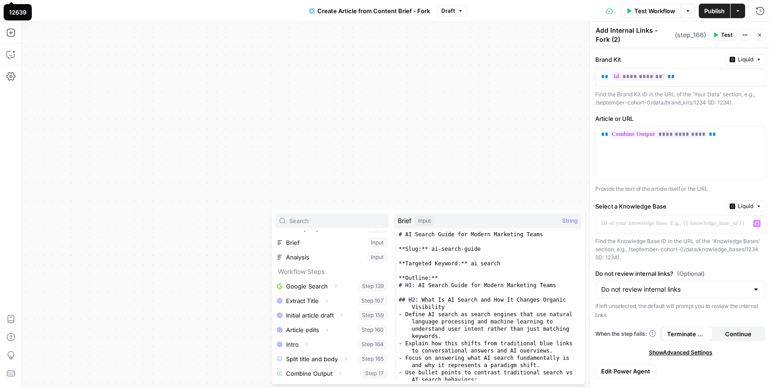
click at [164, 230] on div "**********" at bounding box center [397, 205] width 750 height 366
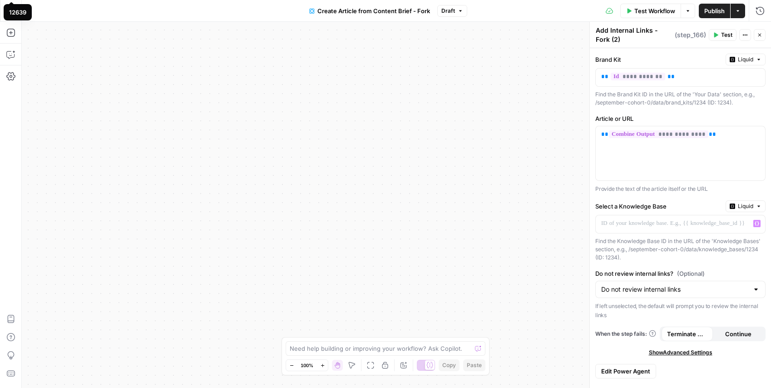
click at [57, 20] on div "Go Back Create Article from Content Brief - Fork Draft Test Workflow Options Pu…" at bounding box center [385, 10] width 771 height 21
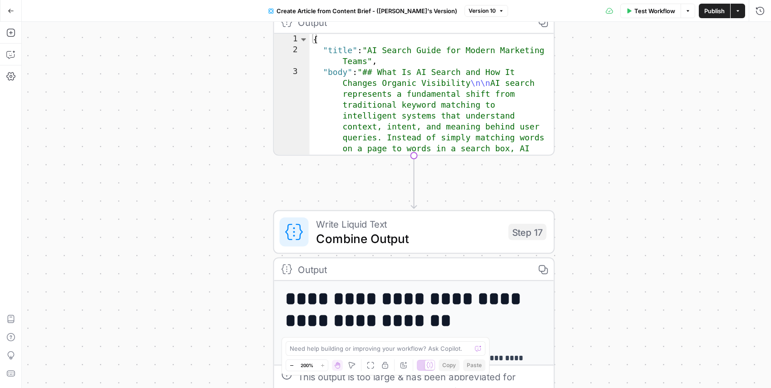
drag, startPoint x: 358, startPoint y: 193, endPoint x: 240, endPoint y: 63, distance: 175.6
click at [240, 63] on div "**********" at bounding box center [397, 205] width 750 height 366
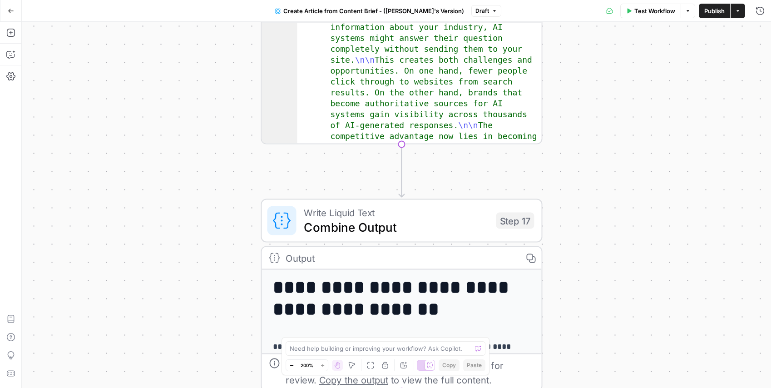
scroll to position [257, 0]
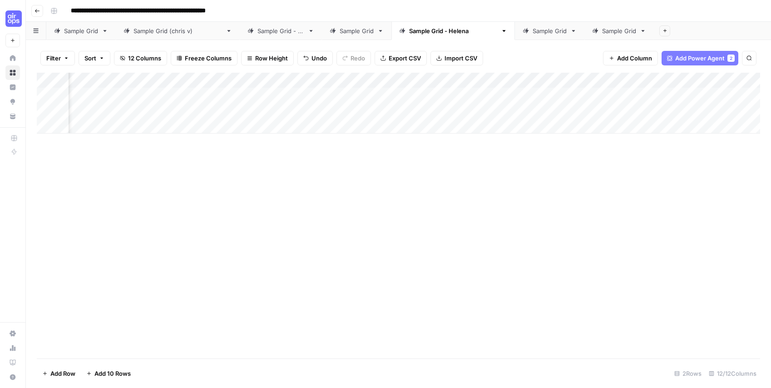
scroll to position [0, 549]
